Goal: Transaction & Acquisition: Purchase product/service

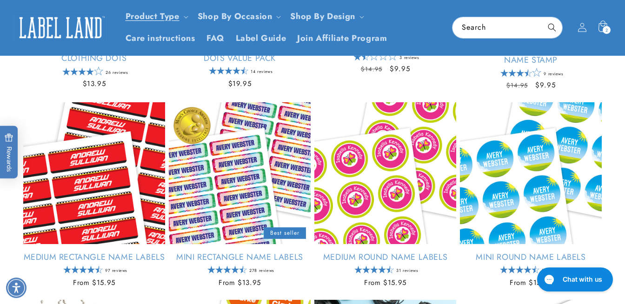
scroll to position [344, 0]
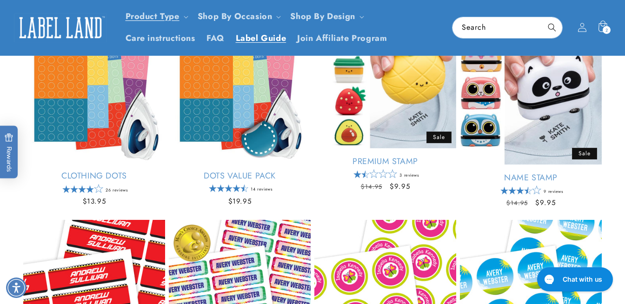
click at [260, 42] on span "Label Guide" at bounding box center [261, 38] width 51 height 11
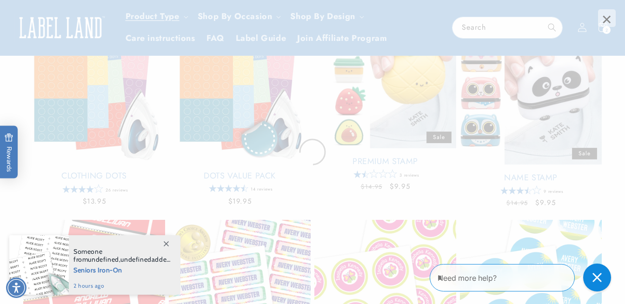
click at [606, 20] on span "×" at bounding box center [607, 18] width 18 height 18
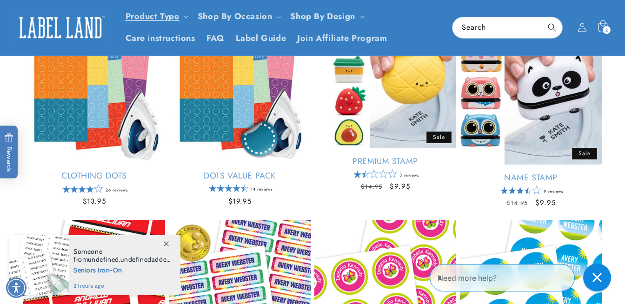
click at [600, 27] on icon at bounding box center [603, 28] width 22 height 22
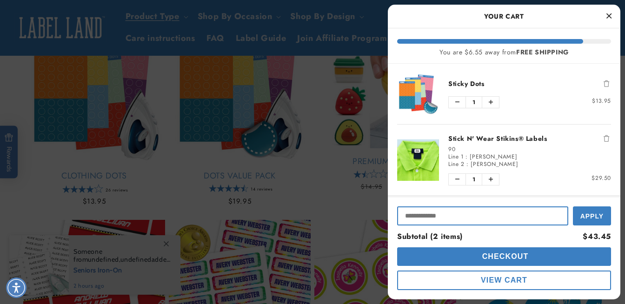
click at [433, 220] on input "Input Discount" at bounding box center [482, 216] width 171 height 19
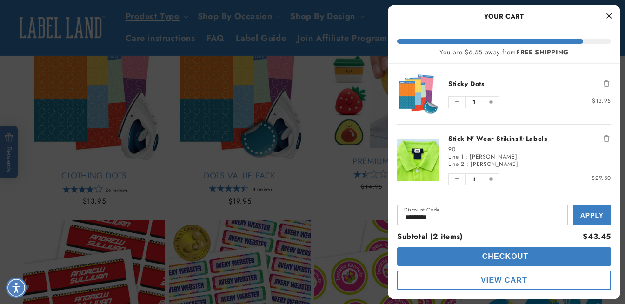
click at [591, 214] on span "Apply" at bounding box center [592, 215] width 23 height 7
type input "*********"
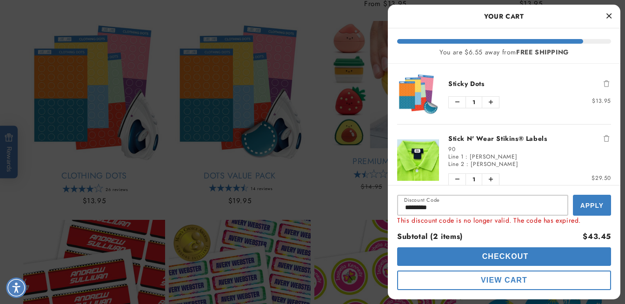
scroll to position [344, 0]
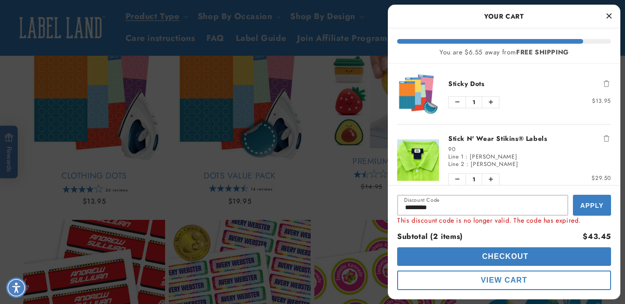
click at [541, 258] on button "Checkout" at bounding box center [504, 256] width 214 height 19
